Goal: Check status: Check status

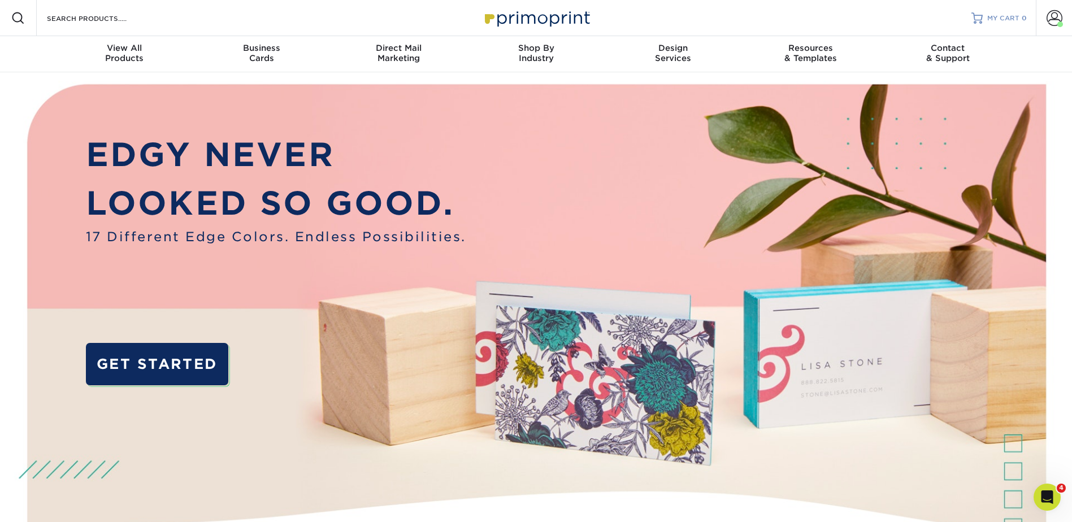
click at [1006, 18] on span "MY CART" at bounding box center [1003, 19] width 32 height 10
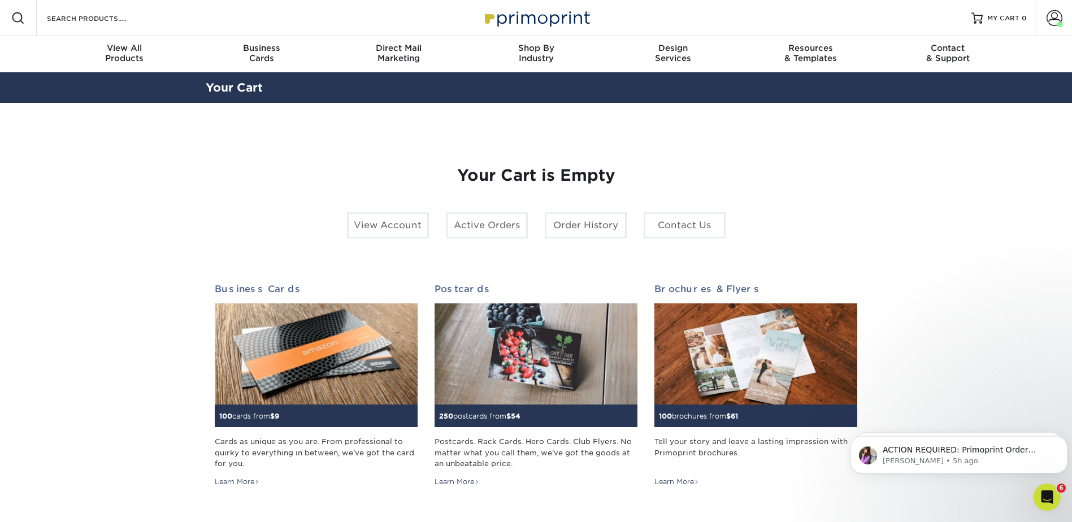
click at [107, 234] on section "YOUR CART Empty Cart Your Cart is Empty View Account Active Orders Order Histor…" at bounding box center [536, 358] width 1072 height 510
click at [101, 228] on section "YOUR CART Empty Cart Your Cart is Empty View Account Active Orders Order Histor…" at bounding box center [536, 358] width 1072 height 510
click at [1005, 15] on span "MY CART" at bounding box center [1003, 19] width 32 height 10
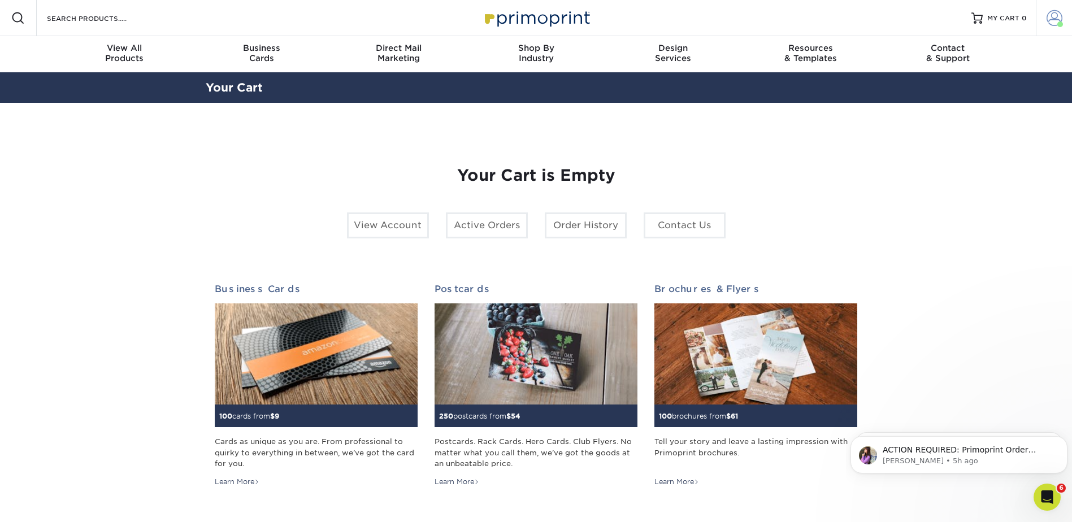
click at [1052, 16] on span at bounding box center [1054, 18] width 16 height 16
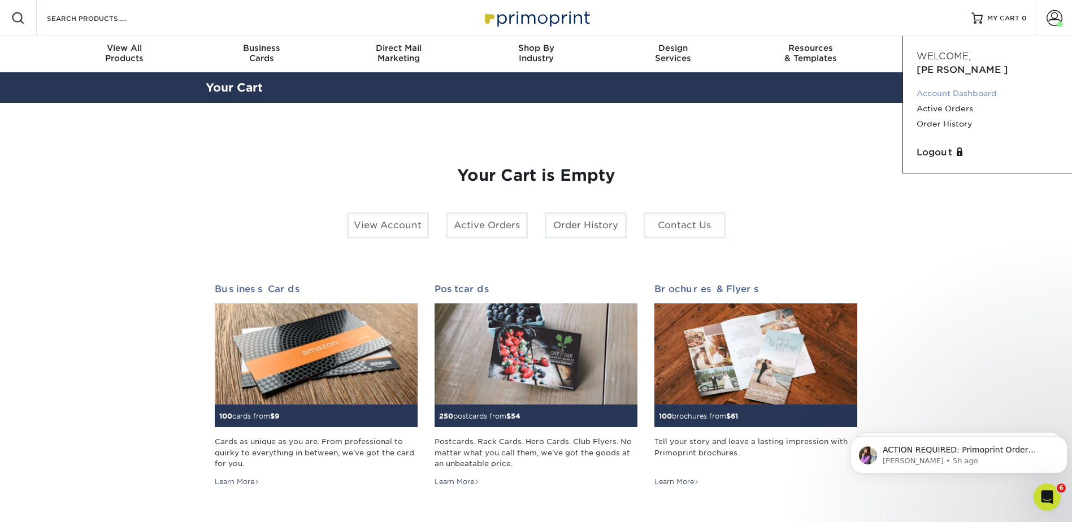
click at [948, 86] on link "Account Dashboard" at bounding box center [988, 93] width 142 height 15
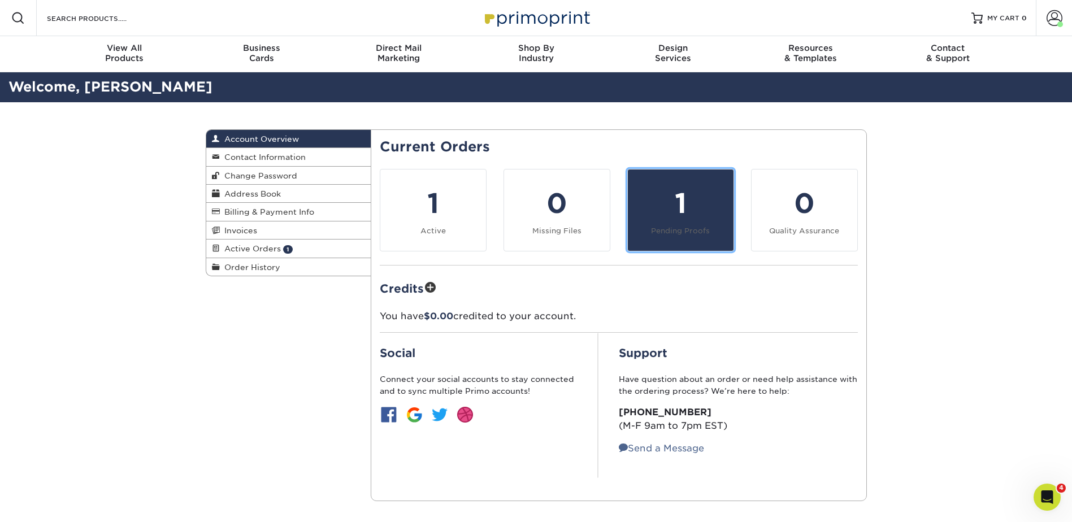
click at [663, 199] on div "1" at bounding box center [681, 203] width 92 height 41
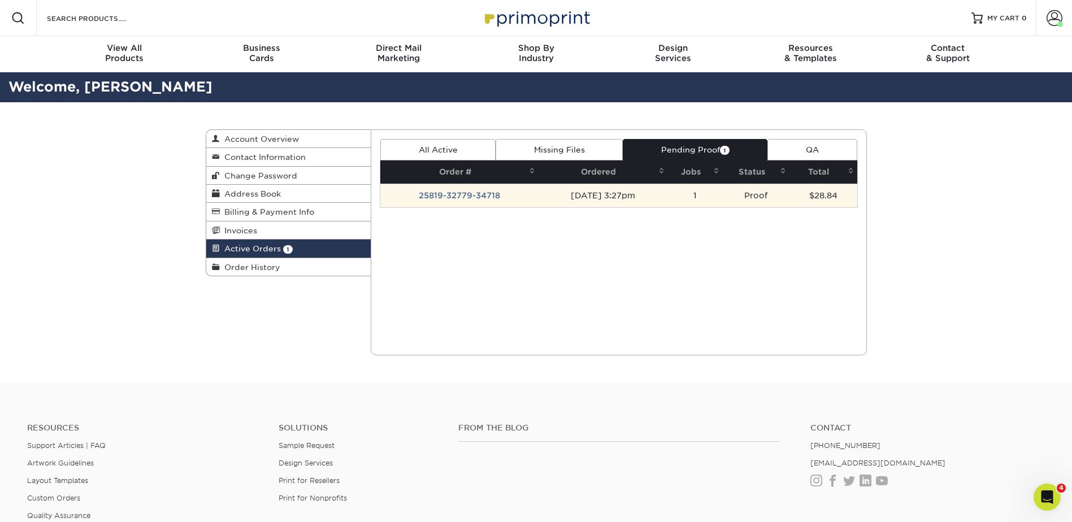
click at [465, 194] on td "25819-32779-34718" at bounding box center [459, 196] width 158 height 24
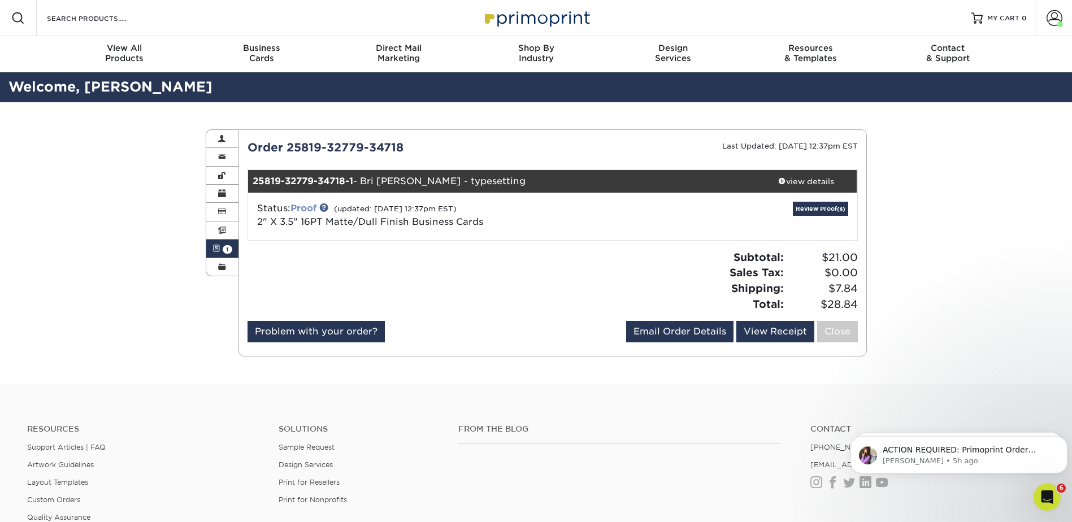
click at [305, 209] on link "Proof" at bounding box center [303, 208] width 26 height 11
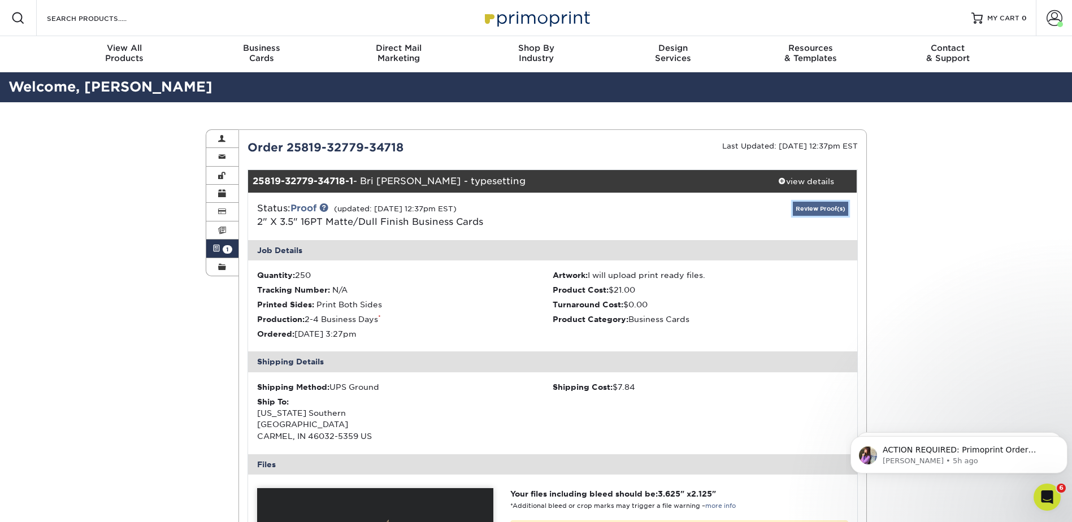
click at [815, 211] on link "Review Proof(s)" at bounding box center [820, 209] width 55 height 14
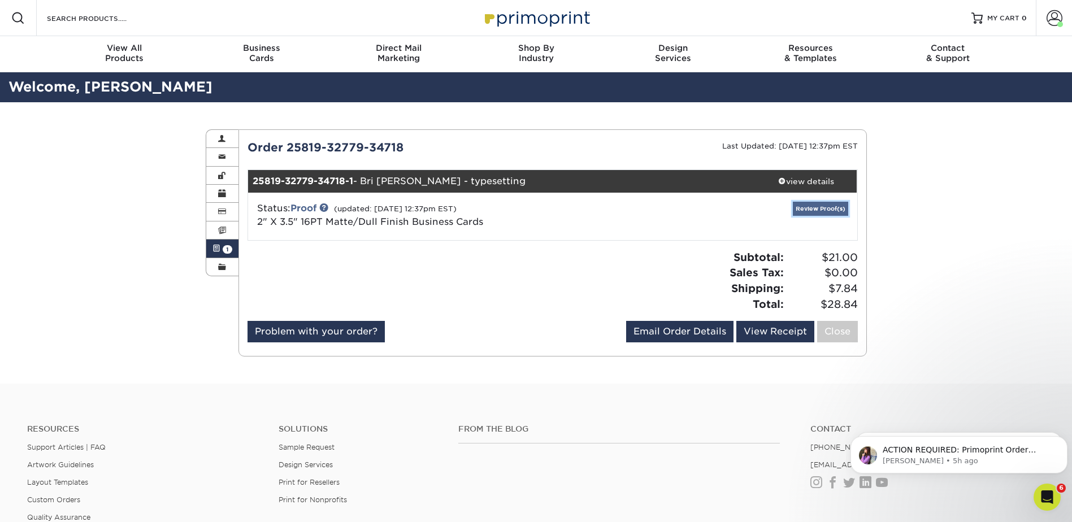
click at [834, 203] on link "Review Proof(s)" at bounding box center [820, 209] width 55 height 14
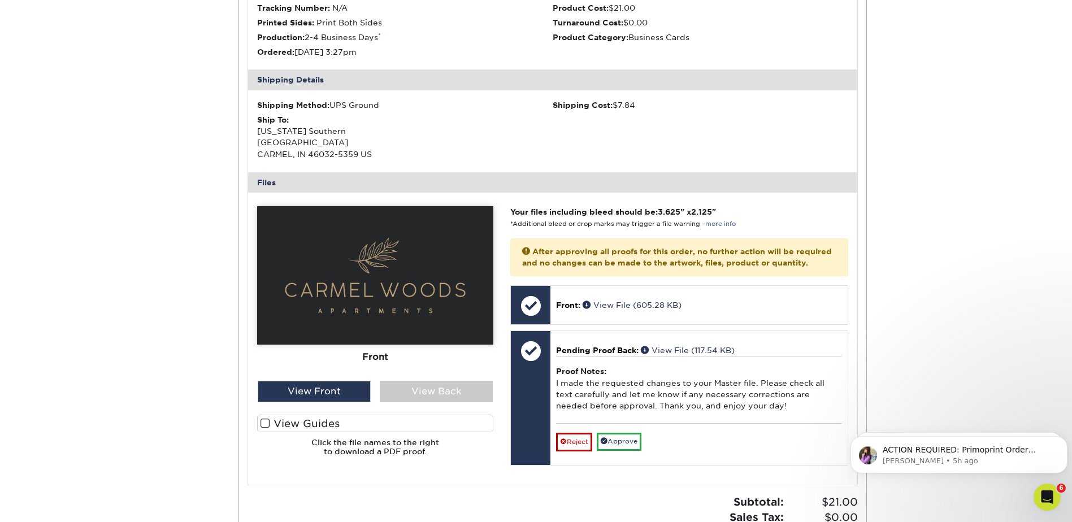
scroll to position [283, 0]
click at [435, 389] on div "View Back" at bounding box center [436, 390] width 113 height 21
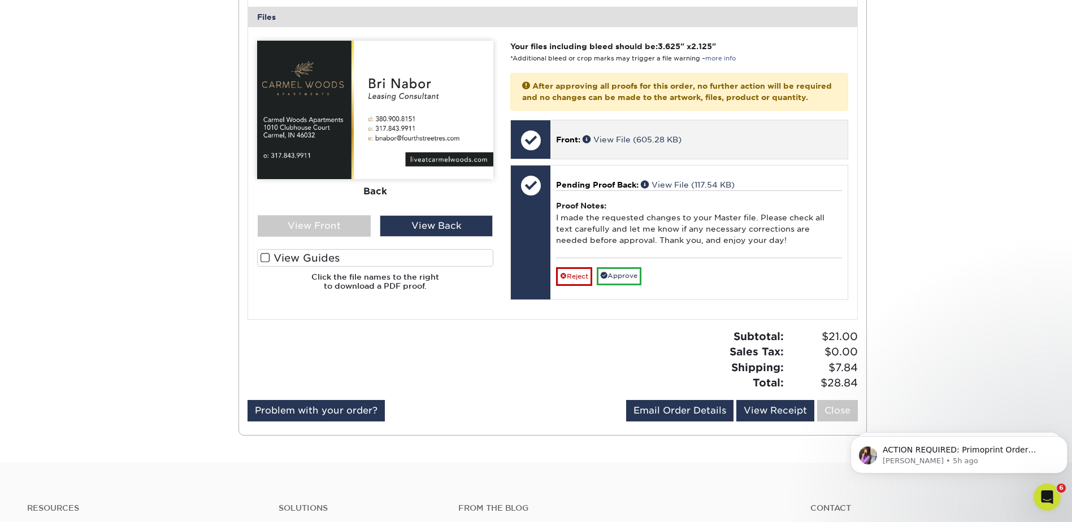
scroll to position [622, 0]
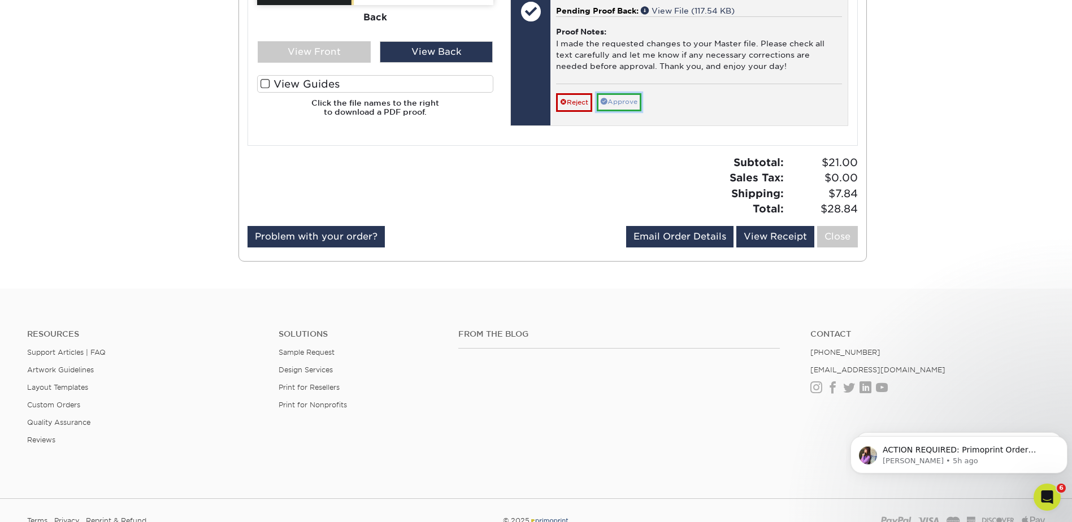
click at [628, 111] on link "Approve" at bounding box center [619, 102] width 45 height 18
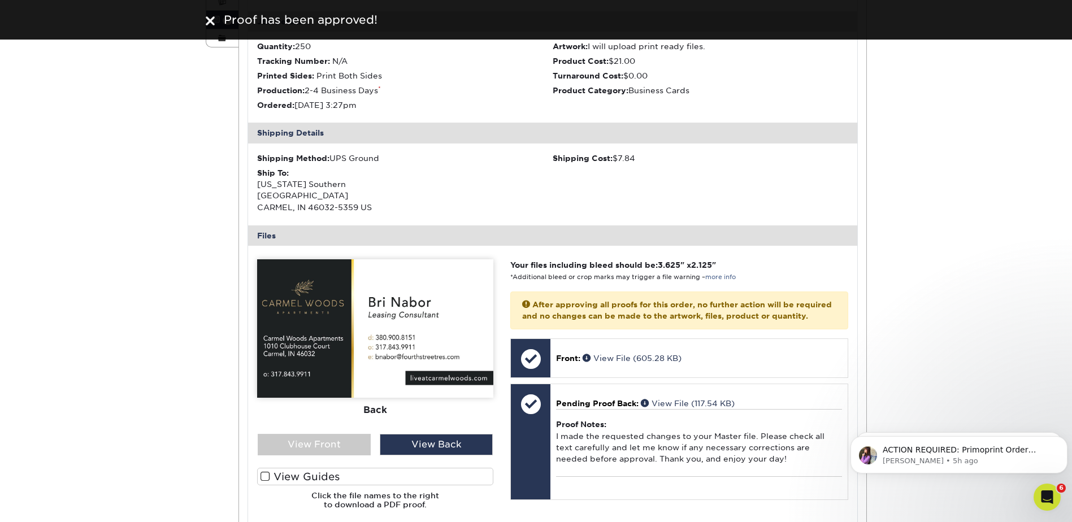
scroll to position [226, 0]
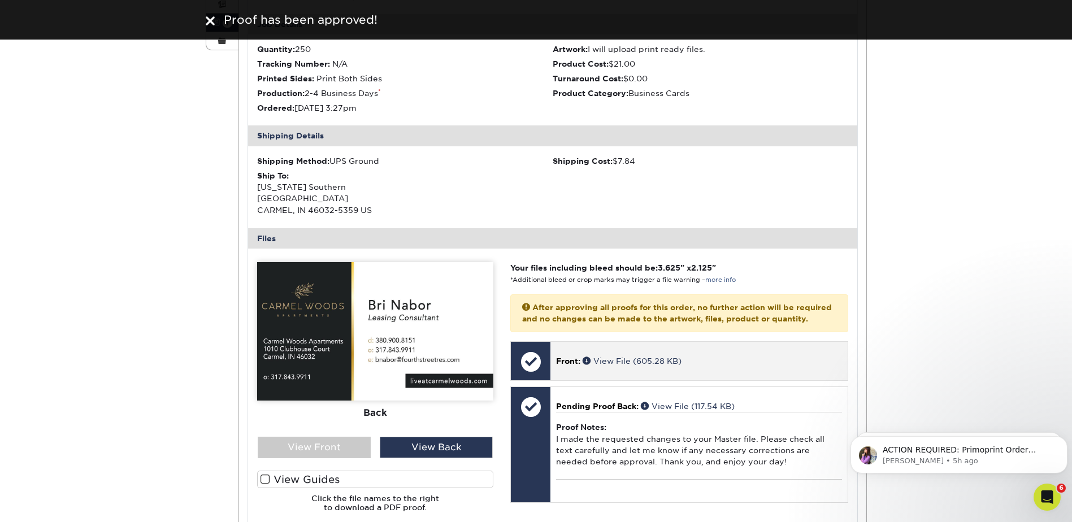
click at [729, 367] on p "Front: View File (605.28 KB)" at bounding box center [698, 360] width 285 height 11
click at [616, 366] on link "View File (605.28 KB)" at bounding box center [632, 361] width 99 height 9
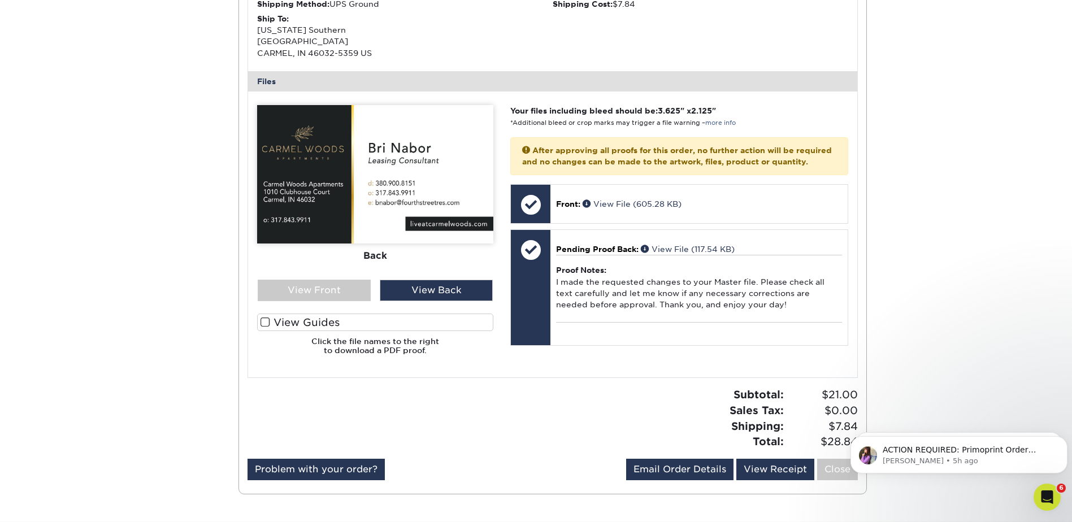
scroll to position [170, 0]
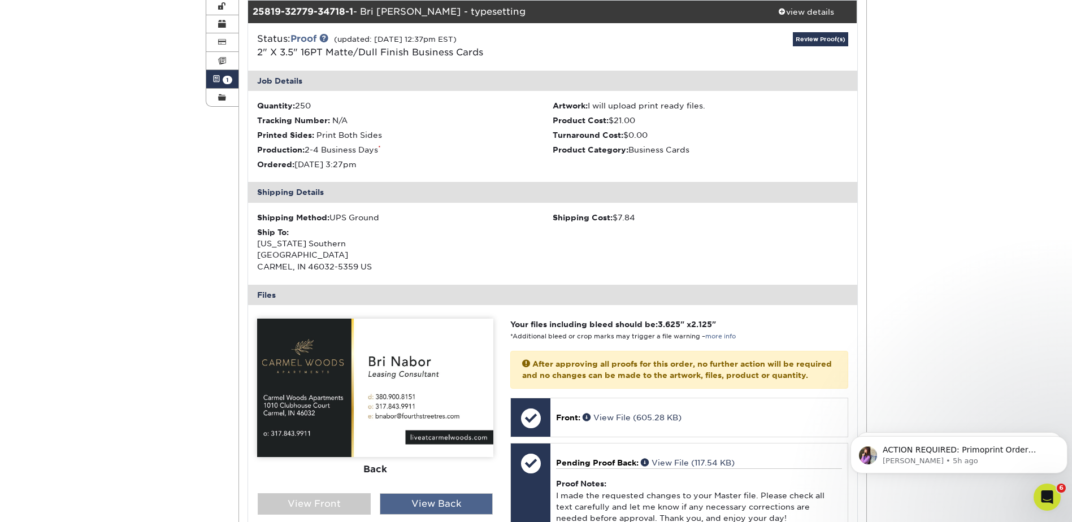
click at [416, 500] on div "View Back" at bounding box center [436, 503] width 113 height 21
click at [441, 502] on div "View Back" at bounding box center [436, 503] width 113 height 21
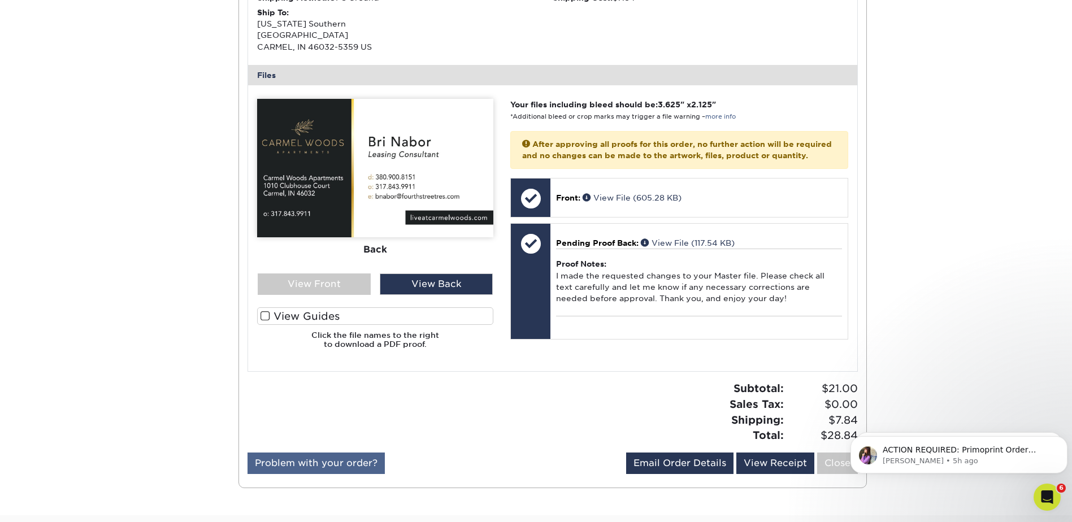
scroll to position [396, 0]
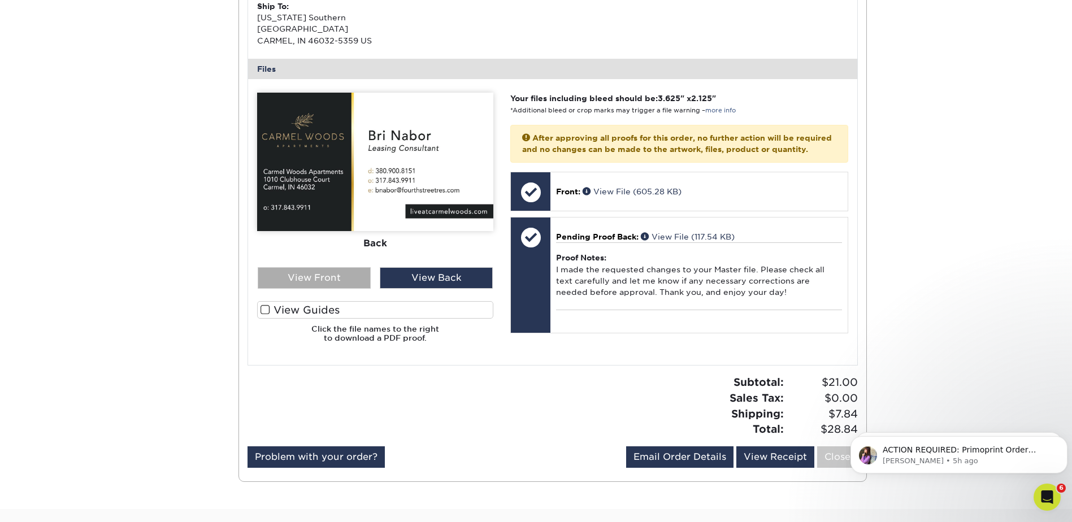
click at [332, 272] on div "View Front" at bounding box center [314, 277] width 113 height 21
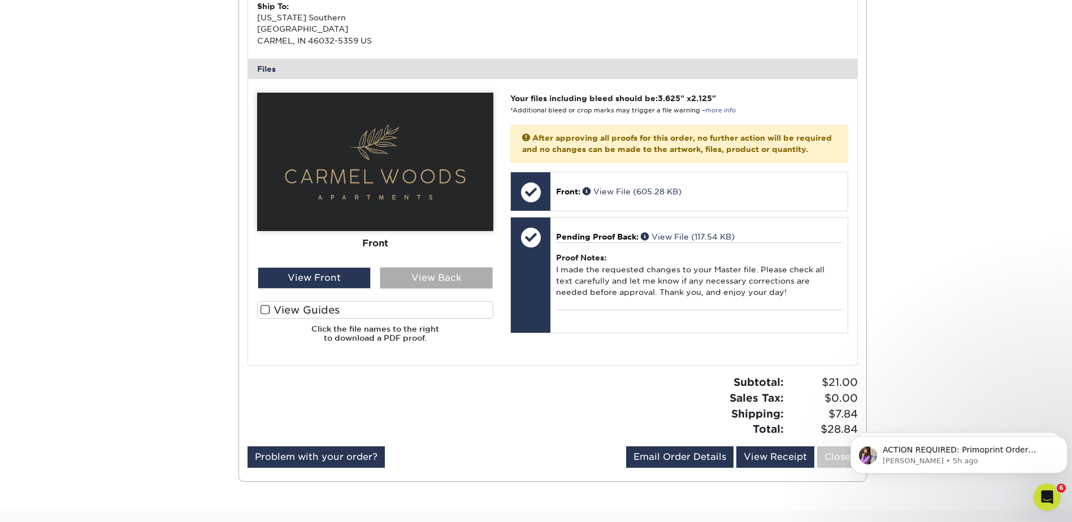
click at [417, 280] on div "View Back" at bounding box center [436, 277] width 113 height 21
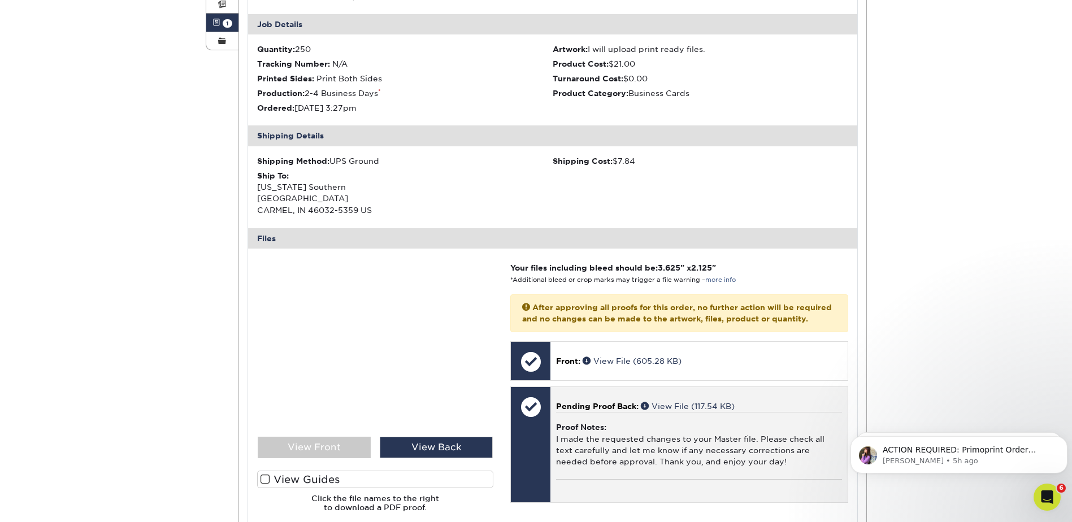
scroll to position [339, 0]
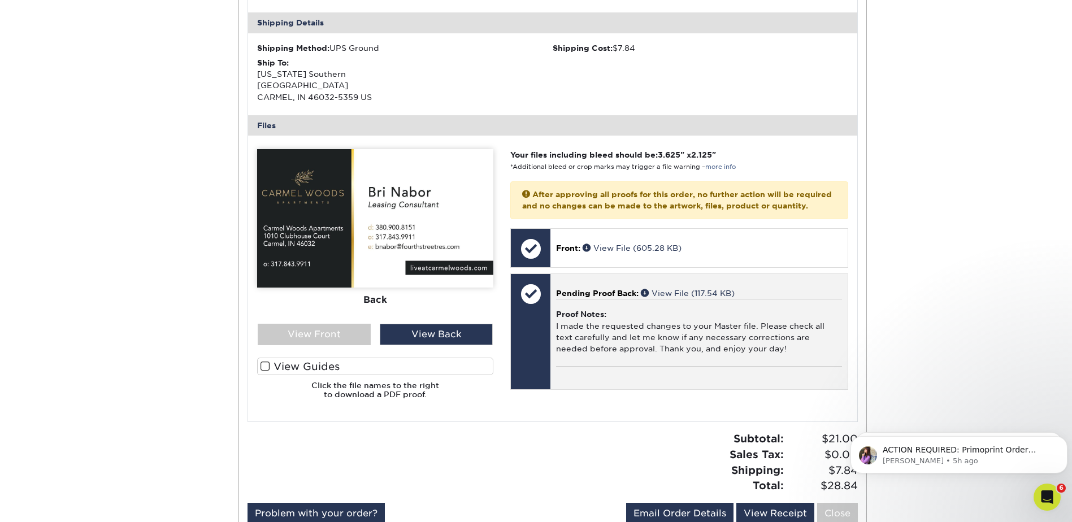
click at [591, 319] on strong "Proof Notes:" at bounding box center [581, 314] width 50 height 9
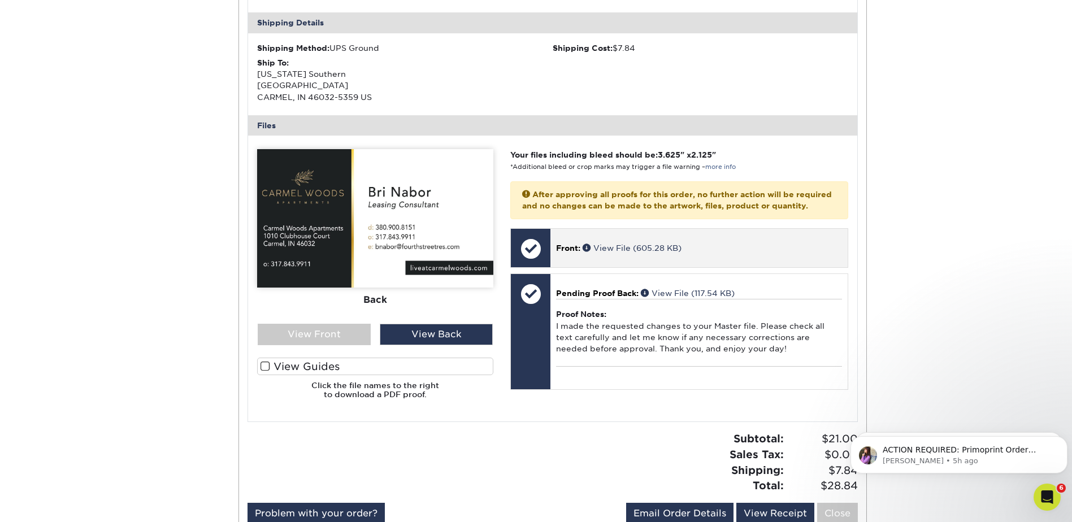
click at [632, 253] on div "Front: View File (605.28 KB)" at bounding box center [698, 248] width 297 height 38
click at [533, 260] on div at bounding box center [531, 249] width 40 height 40
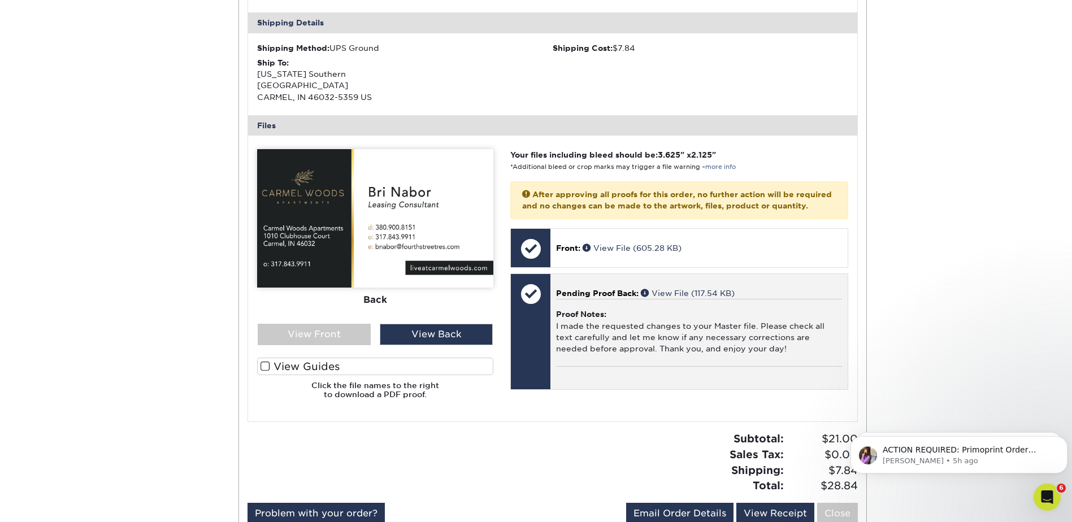
click at [525, 309] on div at bounding box center [531, 294] width 40 height 40
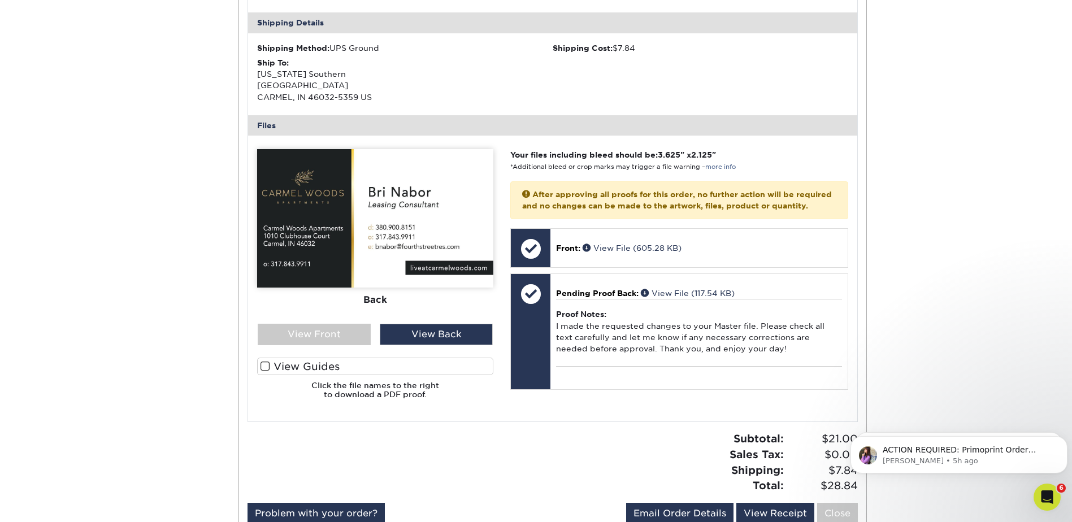
click at [498, 461] on div at bounding box center [396, 466] width 314 height 71
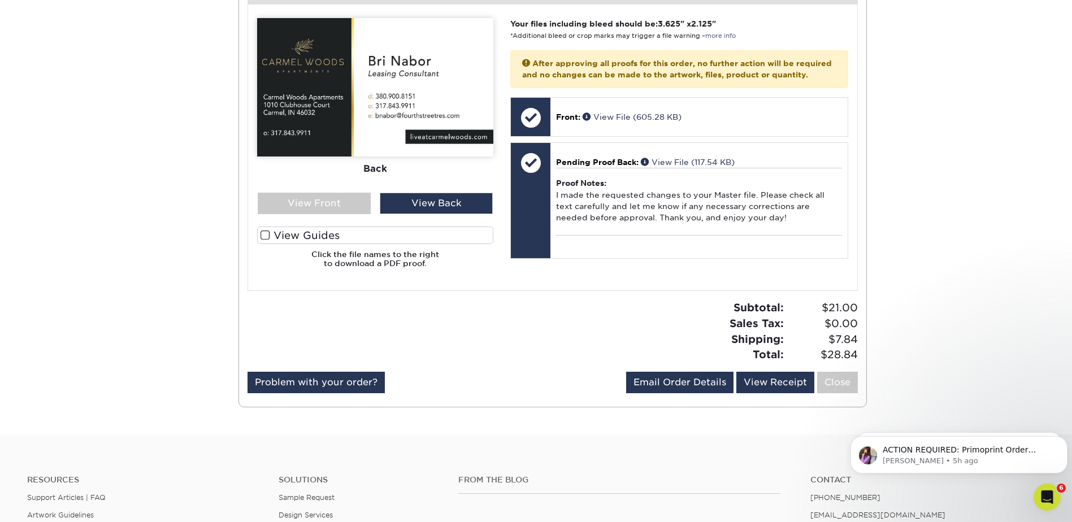
scroll to position [565, 0]
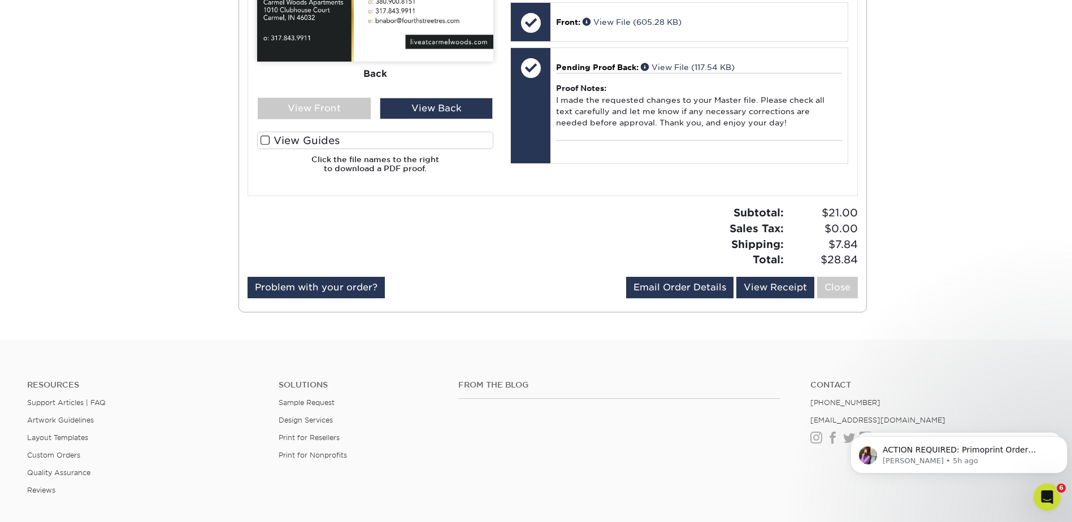
click at [463, 285] on div "Problem with your order? Email Order Details mchadwell@crecrealestate.com Send …" at bounding box center [552, 290] width 610 height 26
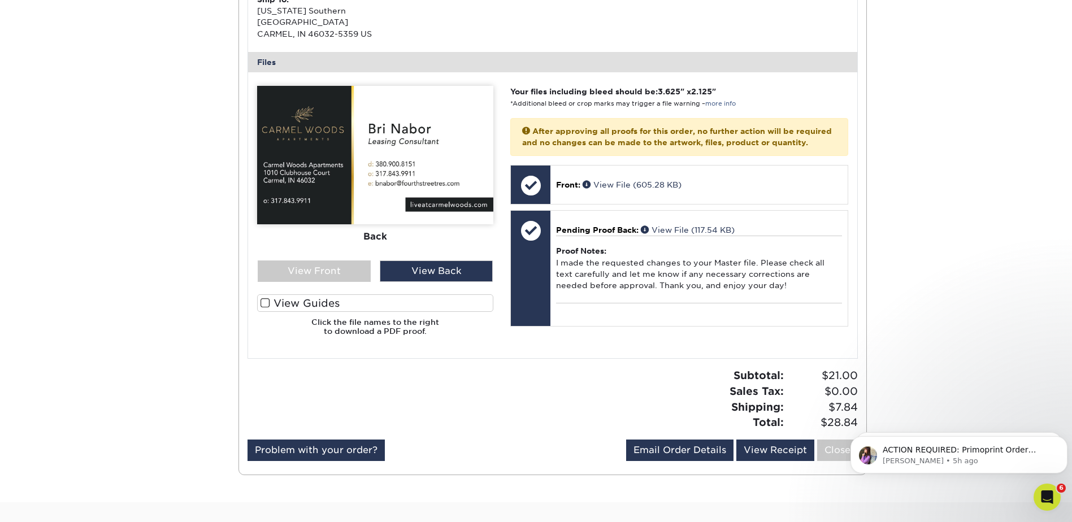
scroll to position [396, 0]
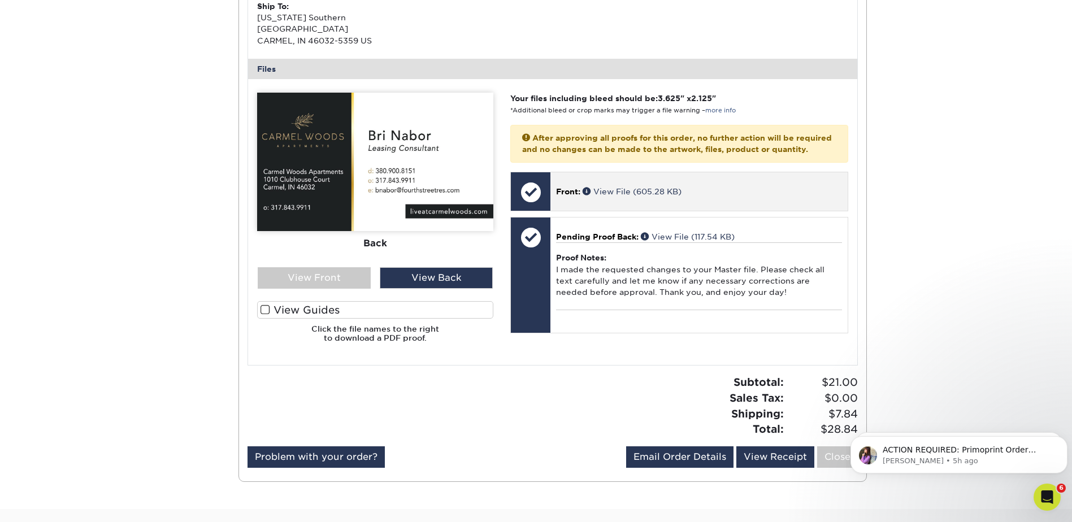
click at [530, 201] on div at bounding box center [531, 192] width 40 height 40
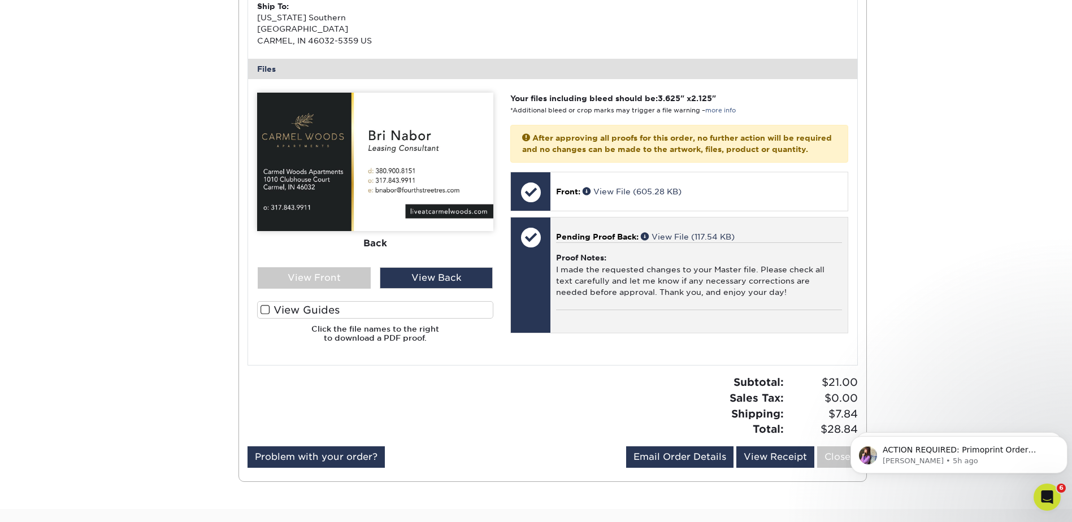
click at [532, 241] on div at bounding box center [531, 238] width 40 height 40
